Goal: Task Accomplishment & Management: Manage account settings

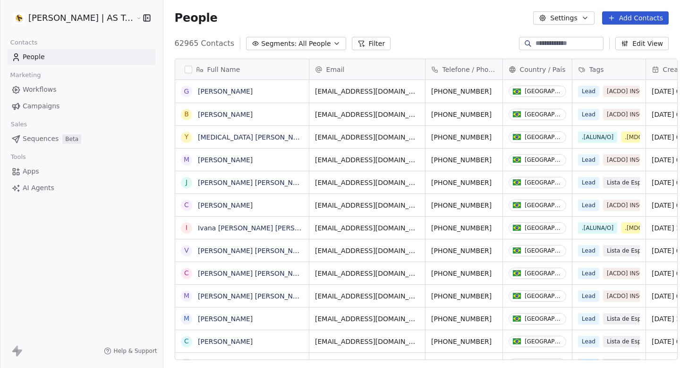
scroll to position [324, 525]
click at [50, 103] on span "Campaigns" at bounding box center [41, 106] width 37 height 10
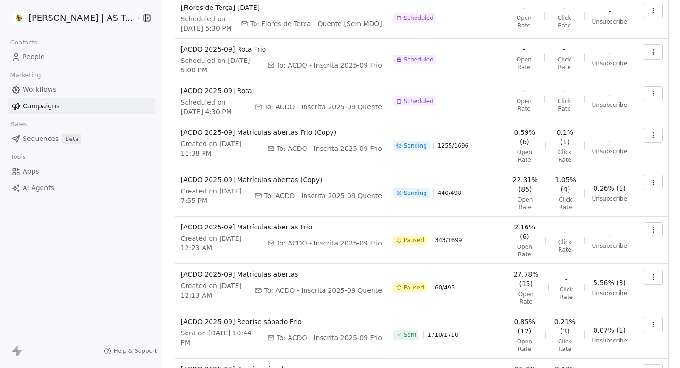
scroll to position [120, 0]
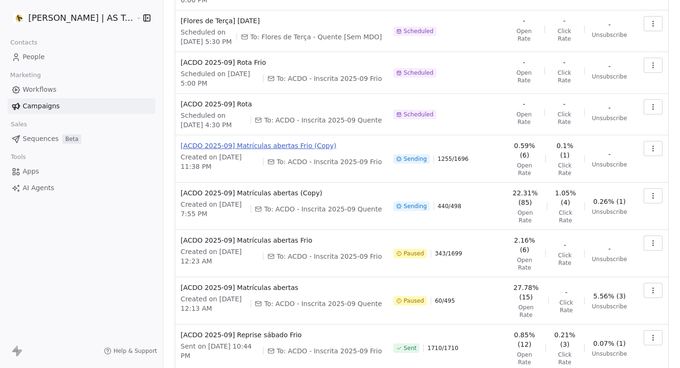
click at [274, 145] on span "[ACDO 2025-09] Matrículas abertas Frio (Copy)" at bounding box center [281, 145] width 201 height 9
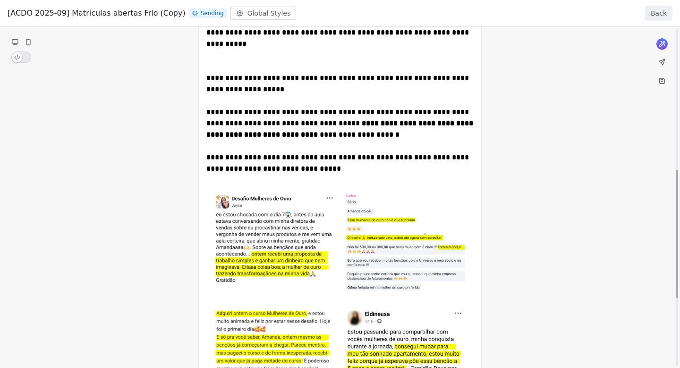
scroll to position [0, 0]
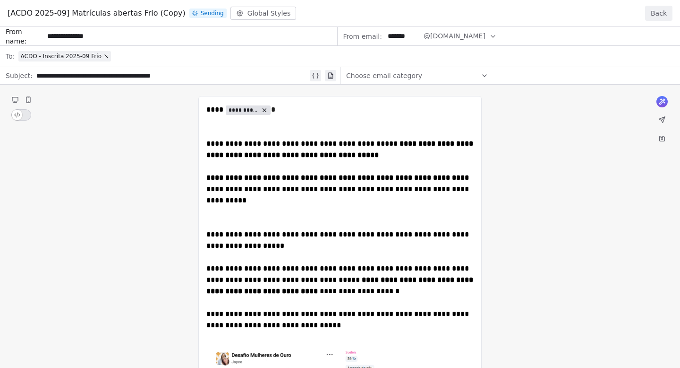
click at [663, 7] on button "Back" at bounding box center [658, 13] width 27 height 15
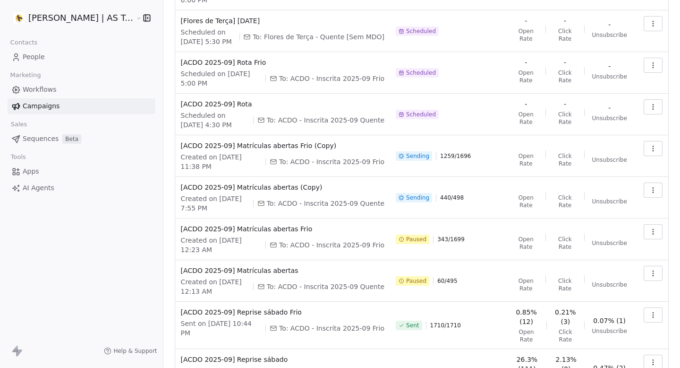
click at [23, 52] on span "People" at bounding box center [34, 57] width 22 height 10
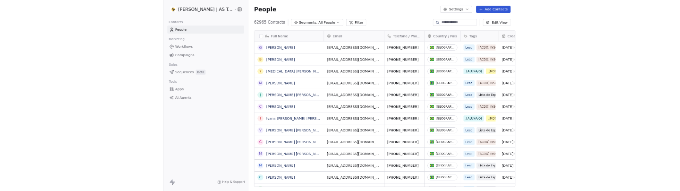
scroll to position [324, 525]
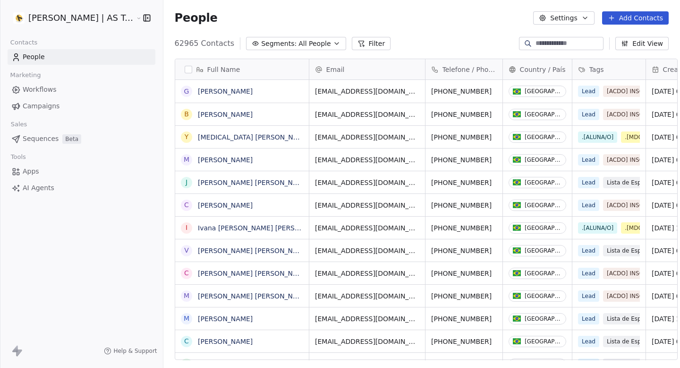
click at [86, 18] on html "[PERSON_NAME] | AS Treinamentos Contacts People Marketing Workflows Campaigns S…" at bounding box center [340, 184] width 680 height 368
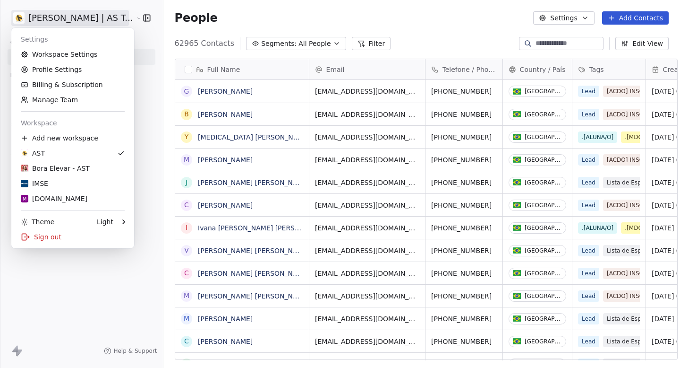
click at [440, 44] on html "[PERSON_NAME] | AS Treinamentos Contacts People Marketing Workflows Campaigns S…" at bounding box center [340, 184] width 680 height 368
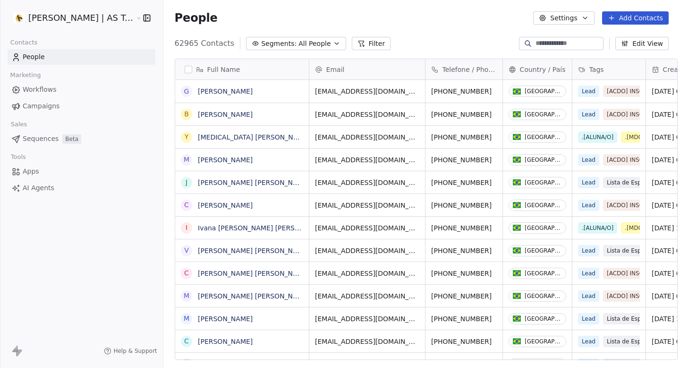
click at [61, 10] on html "[PERSON_NAME] | AS Treinamentos Contacts People Marketing Workflows Campaigns S…" at bounding box center [340, 184] width 680 height 368
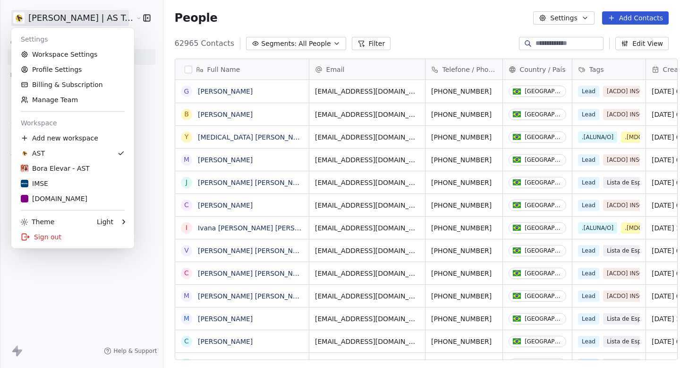
click at [59, 22] on html "[PERSON_NAME] | AS Treinamentos Contacts People Marketing Workflows Campaigns S…" at bounding box center [340, 184] width 680 height 368
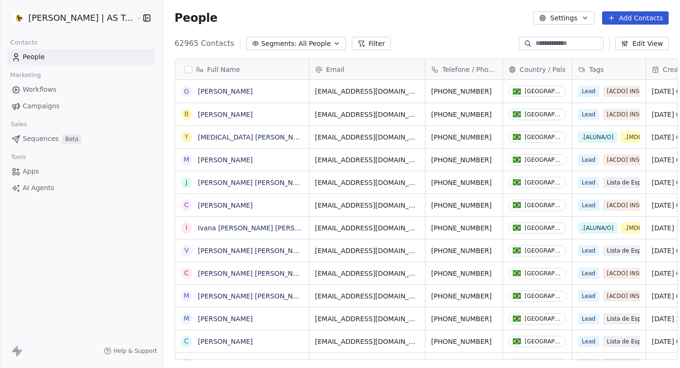
click at [59, 22] on html "[PERSON_NAME] | AS Treinamentos Contacts People Marketing Workflows Campaigns S…" at bounding box center [340, 184] width 680 height 368
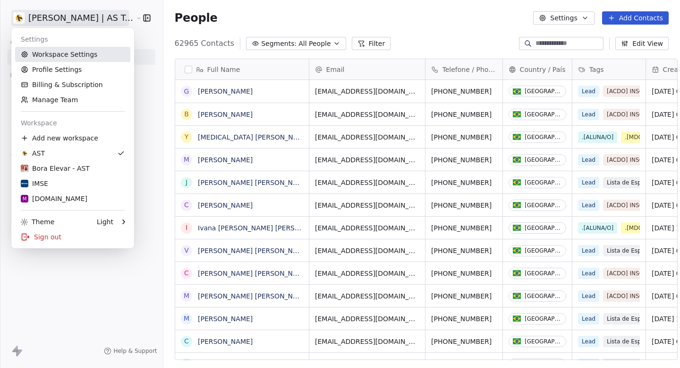
click at [59, 51] on link "Workspace Settings" at bounding box center [72, 54] width 115 height 15
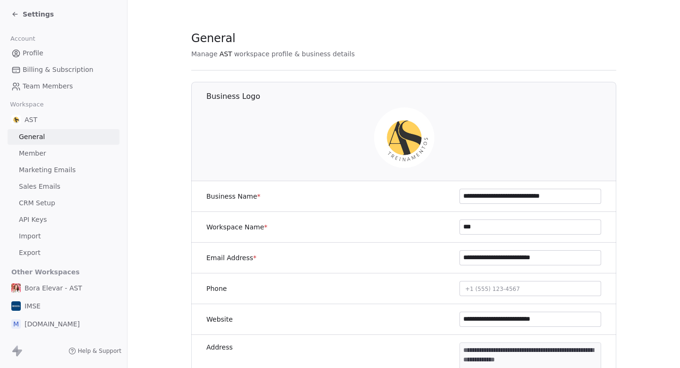
click at [54, 171] on span "Marketing Emails" at bounding box center [47, 170] width 57 height 10
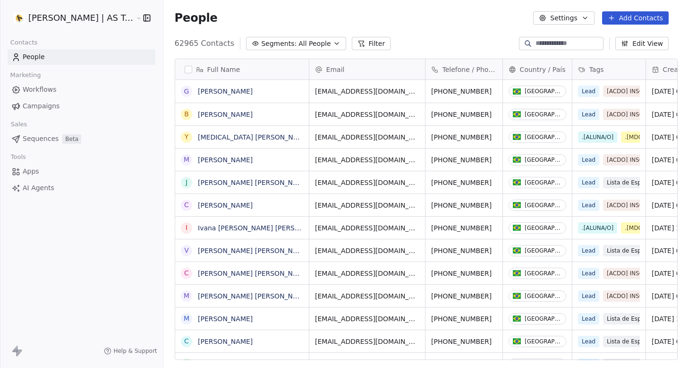
scroll to position [0, 0]
click at [37, 99] on link "Campaigns" at bounding box center [82, 106] width 148 height 16
